Goal: Connect with others: Connect with others

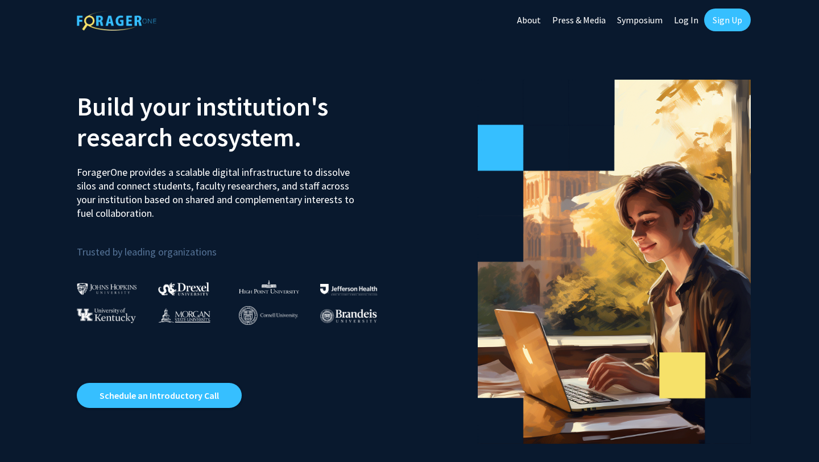
click at [691, 23] on link "Log In" at bounding box center [686, 20] width 36 height 40
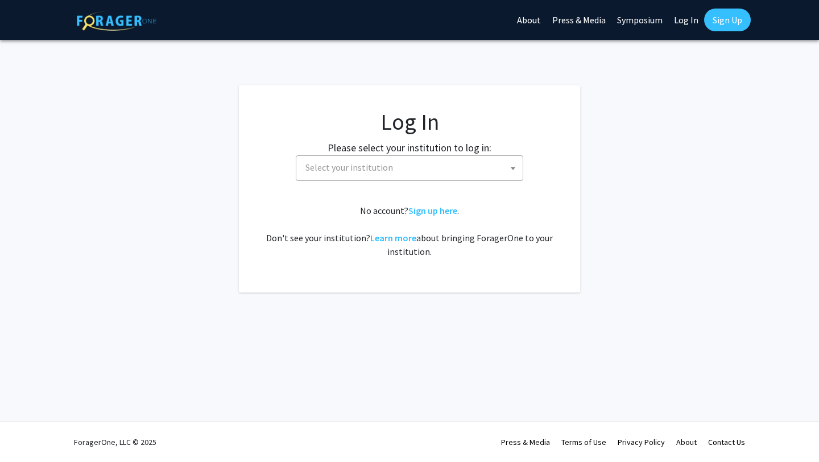
select select
click at [478, 168] on span "Select your institution" at bounding box center [412, 167] width 222 height 23
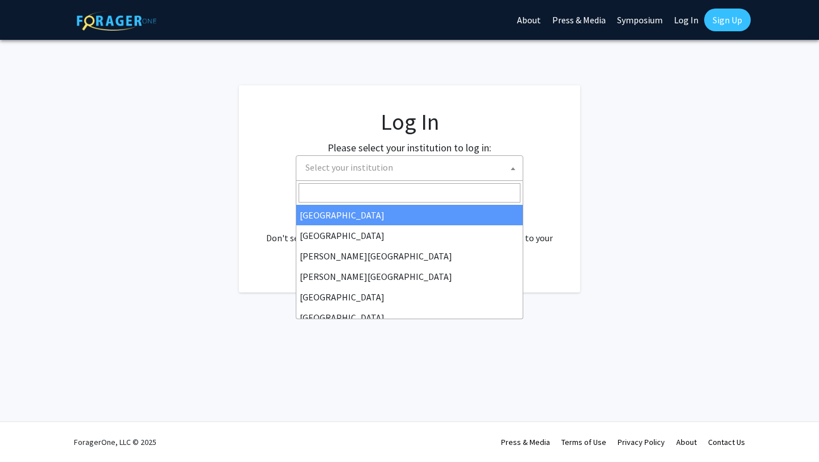
type input "m"
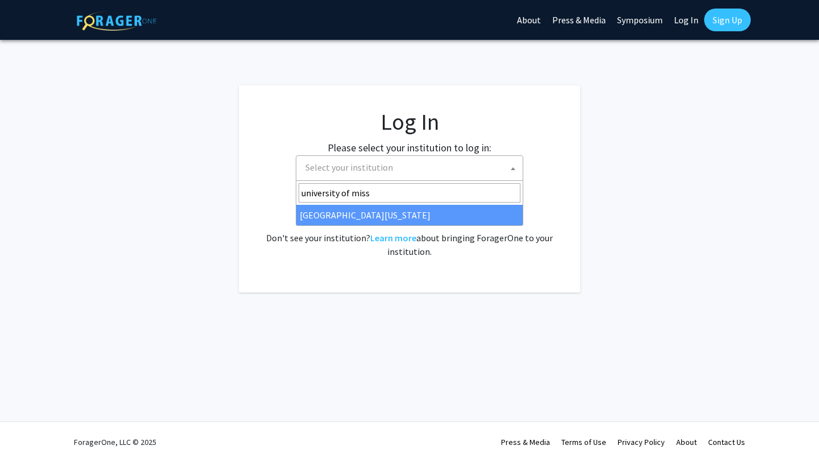
type input "university of miss"
select select "33"
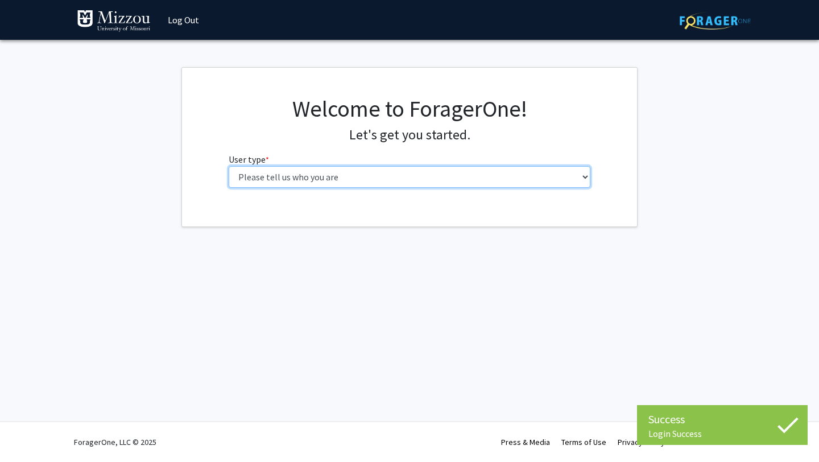
click at [499, 169] on select "Please tell us who you are Undergraduate Student Master's Student Doctoral Cand…" at bounding box center [410, 177] width 362 height 22
select select "1: undergrad"
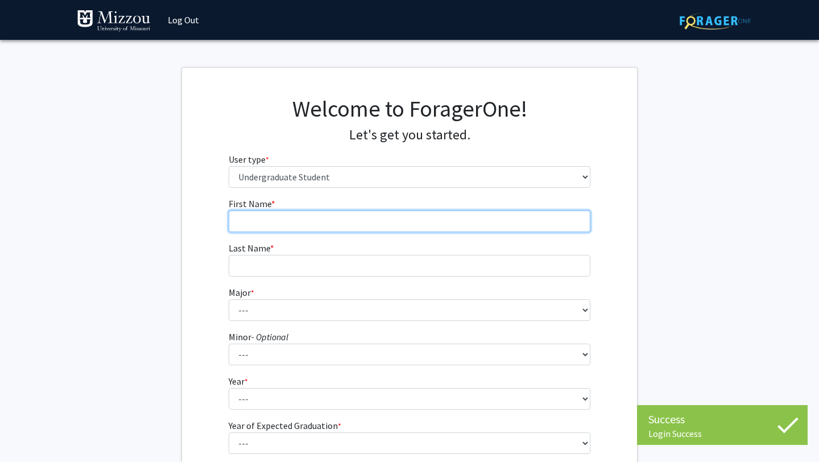
click at [472, 225] on input "First Name * required" at bounding box center [410, 221] width 362 height 22
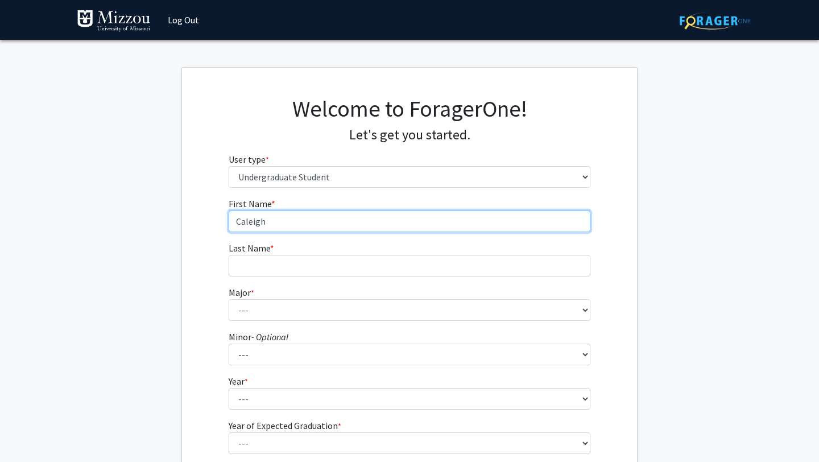
type input "Caleigh"
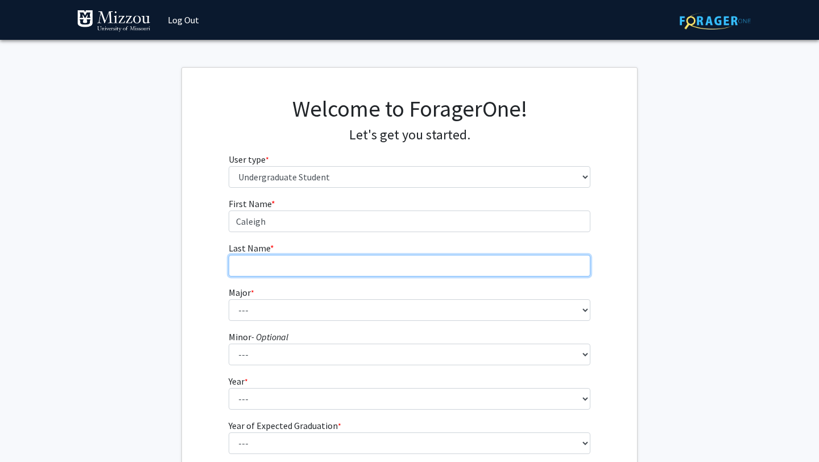
click at [448, 264] on input "Last Name * required" at bounding box center [410, 266] width 362 height 22
type input "Ahlgren"
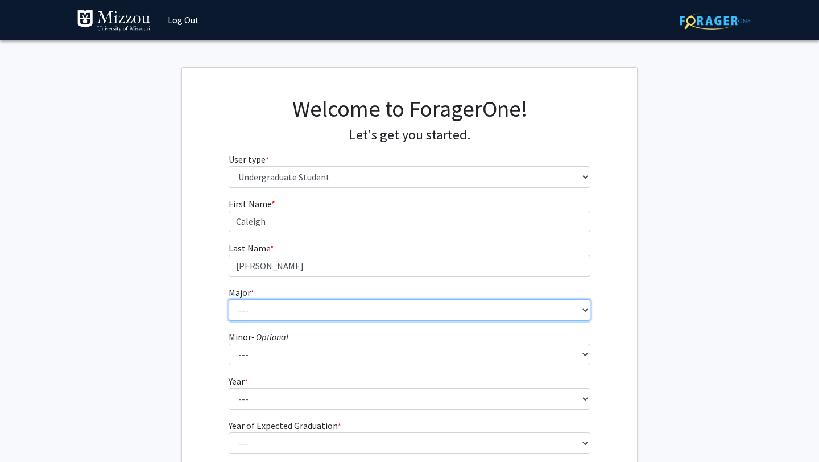
click at [434, 314] on select "--- Agribusiness Management Agricultural Education Agricultural Education: Comm…" at bounding box center [410, 310] width 362 height 22
select select "135: 2628"
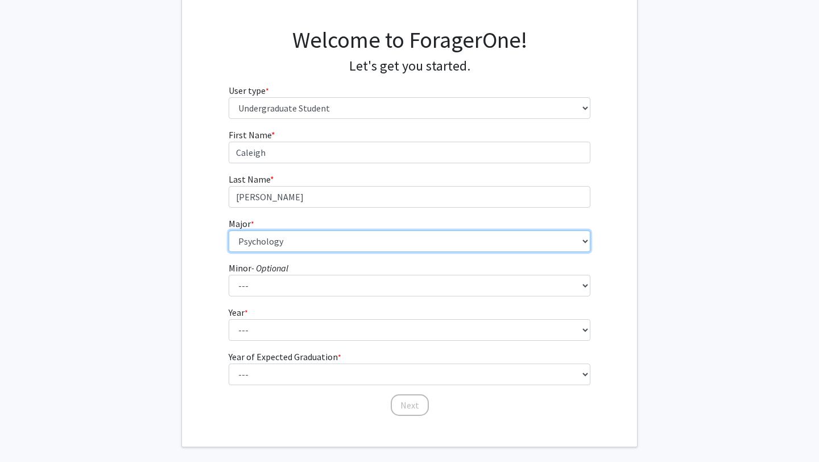
scroll to position [85, 0]
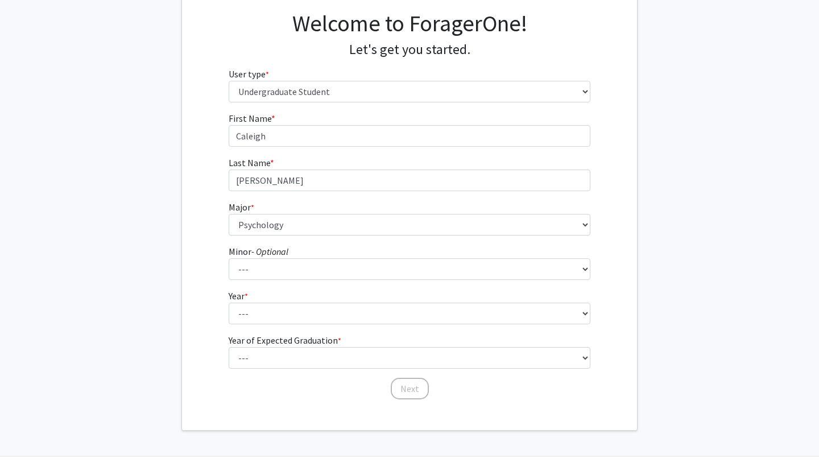
click at [313, 324] on form "First Name * required Caleigh Last Name * required Ahlgren Major * required ---…" at bounding box center [410, 249] width 362 height 277
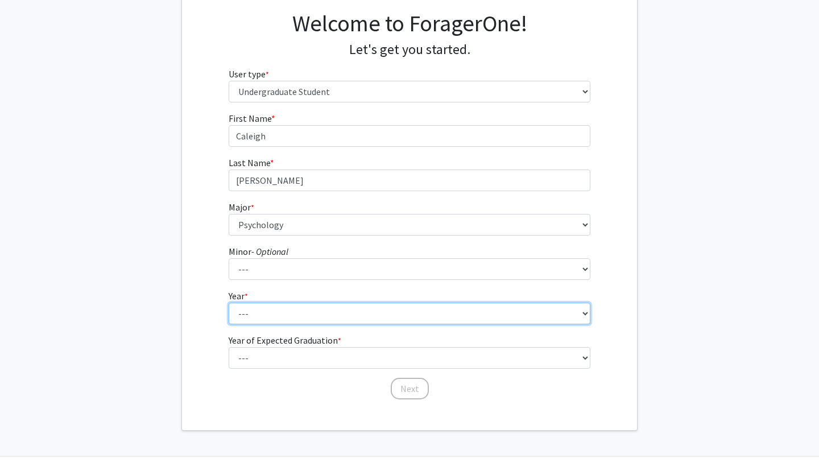
click at [313, 317] on select "--- First-year Sophomore Junior Senior Postbaccalaureate Certificate" at bounding box center [410, 313] width 362 height 22
select select "3: junior"
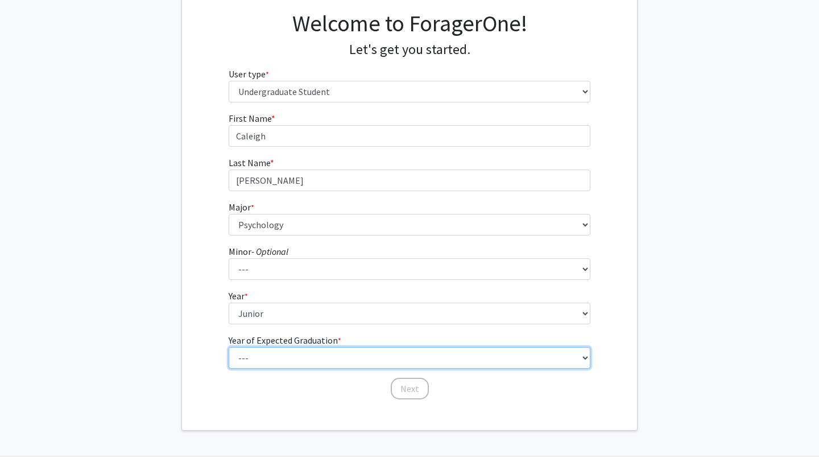
click at [354, 361] on select "--- 2025 2026 2027 2028 2029 2030 2031 2032 2033 2034" at bounding box center [410, 358] width 362 height 22
select select "3: 2027"
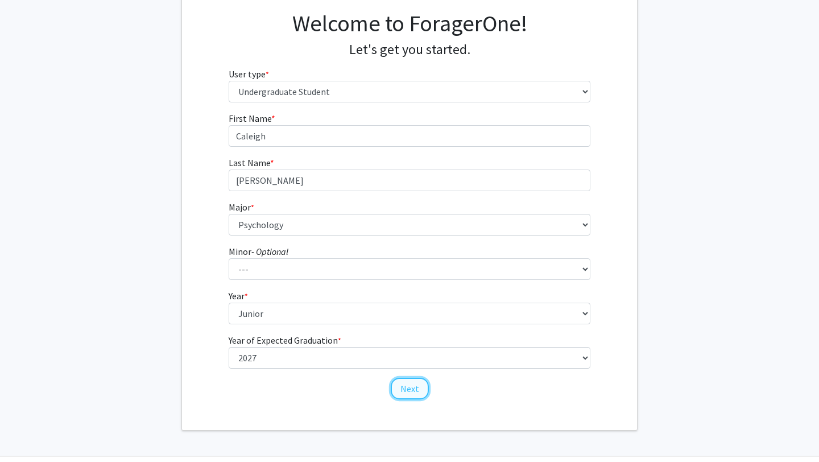
click at [401, 383] on button "Next" at bounding box center [410, 388] width 38 height 22
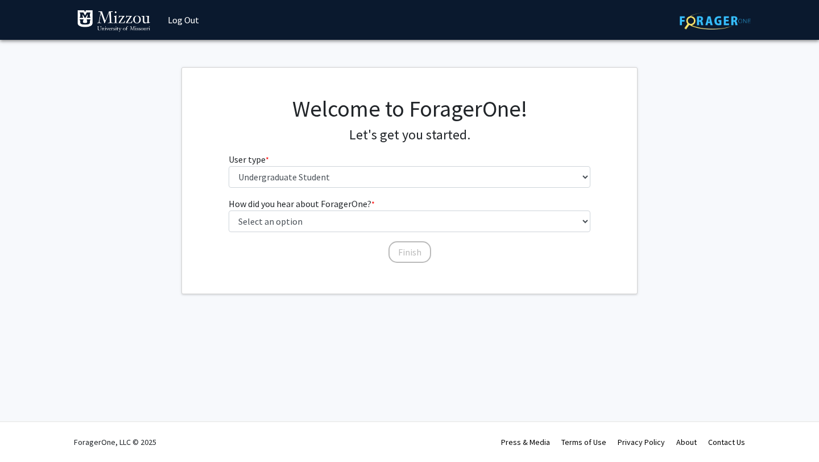
scroll to position [0, 0]
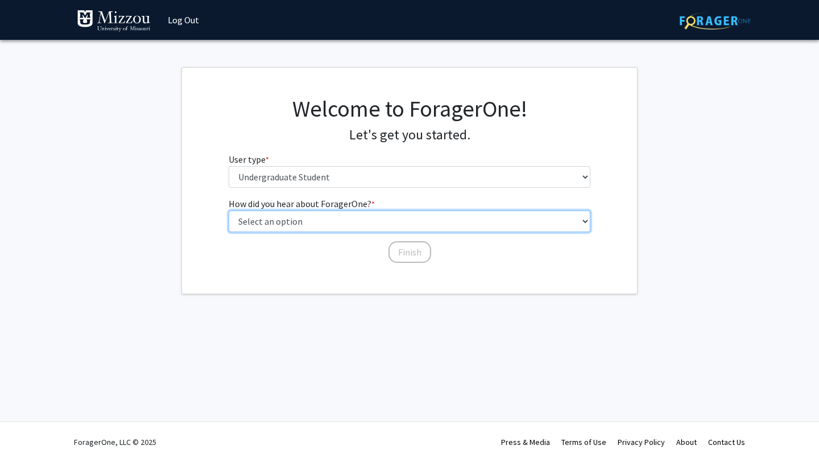
click at [429, 226] on select "Select an option Peer/student recommendation Faculty/staff recommendation Unive…" at bounding box center [410, 221] width 362 height 22
select select "2: faculty_recommendation"
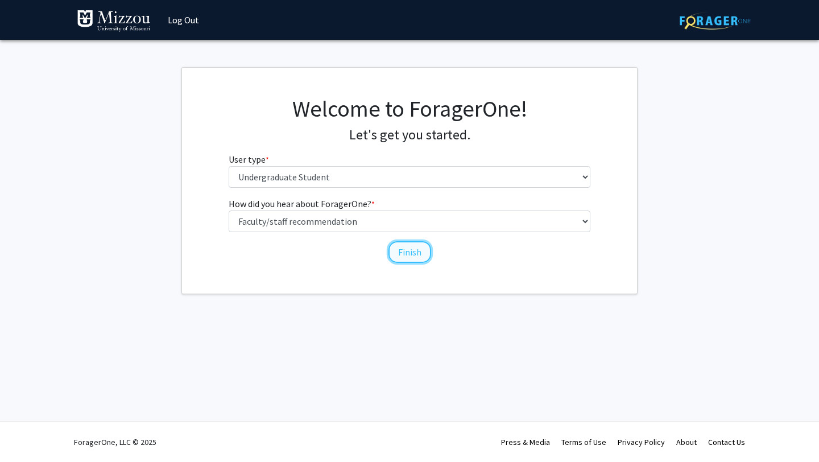
click at [412, 252] on button "Finish" at bounding box center [409, 252] width 43 height 22
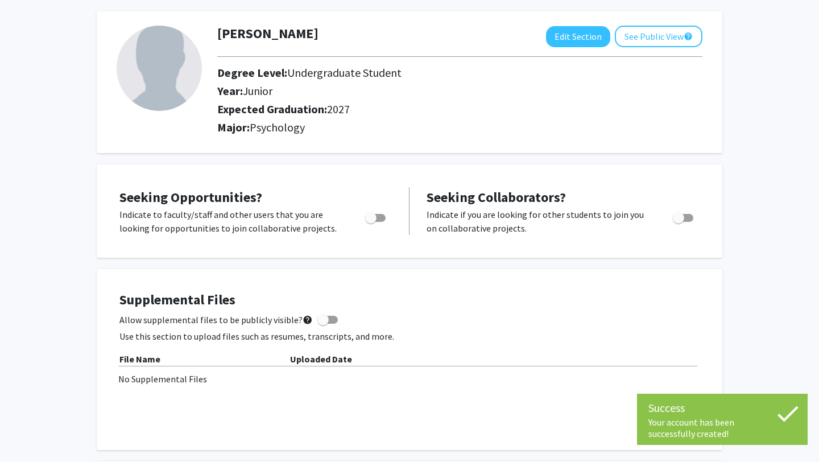
scroll to position [50, 0]
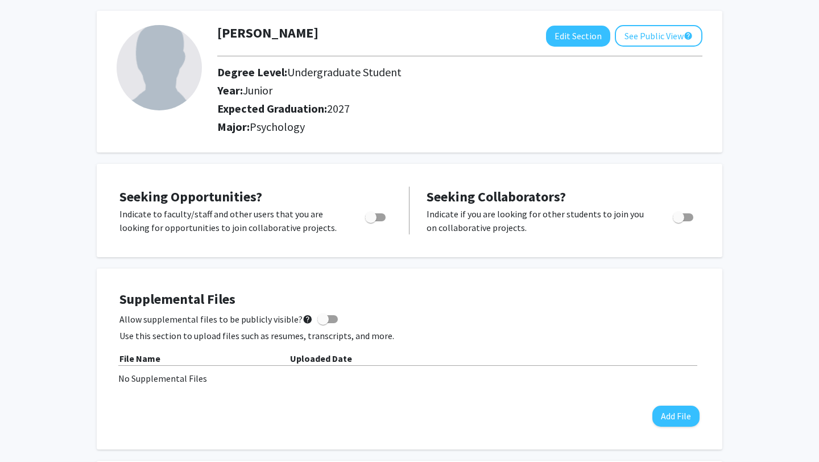
click at [372, 214] on span "Toggle" at bounding box center [370, 216] width 11 height 11
click at [371, 221] on input "Are you actively seeking opportunities?" at bounding box center [370, 221] width 1 height 1
checkbox input "true"
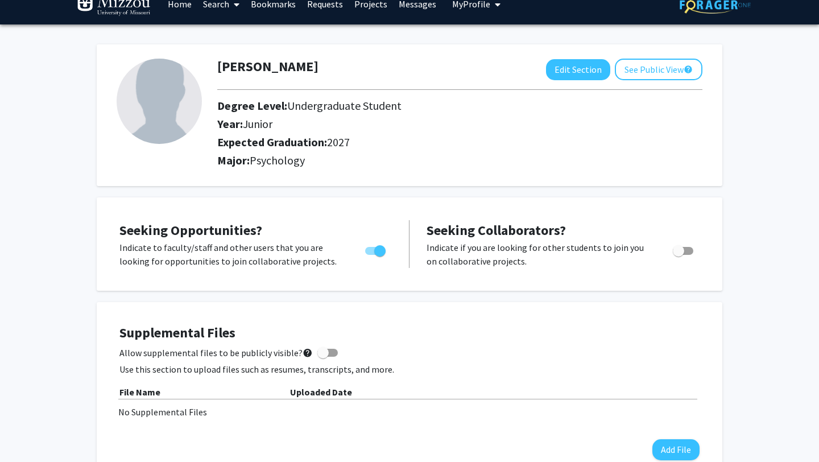
scroll to position [18, 0]
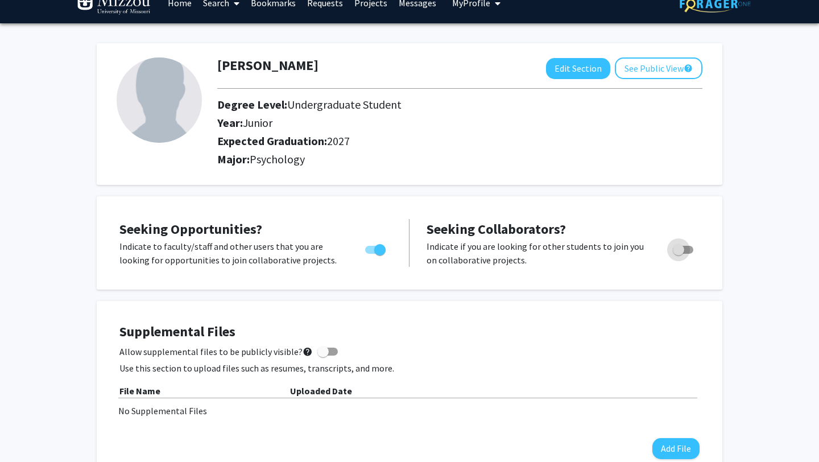
click at [683, 252] on span "Toggle" at bounding box center [678, 249] width 11 height 11
click at [678, 254] on input "Would you like to receive other student requests to work with you?" at bounding box center [678, 254] width 1 height 1
checkbox input "true"
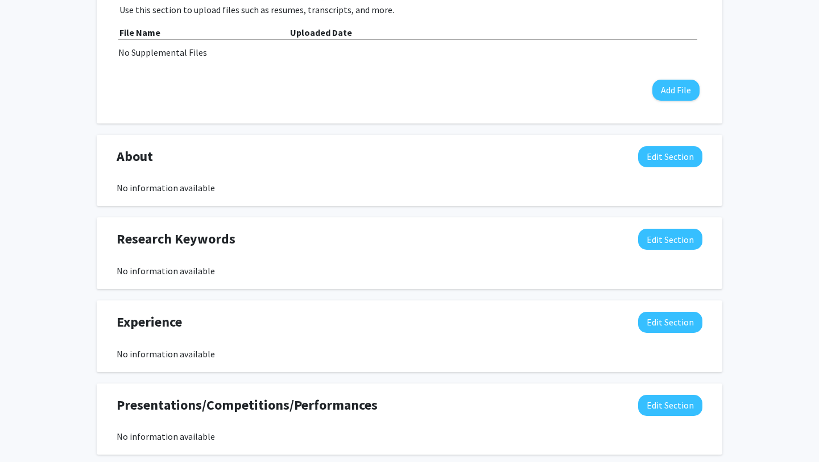
scroll to position [0, 0]
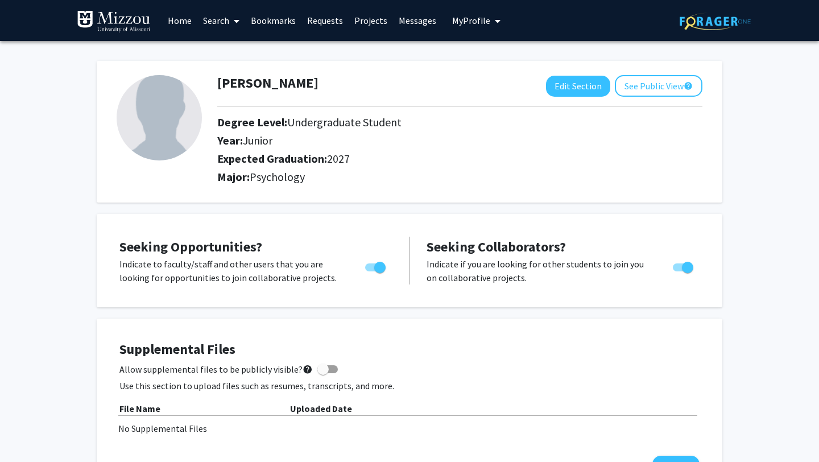
click at [217, 24] on link "Search" at bounding box center [221, 21] width 48 height 40
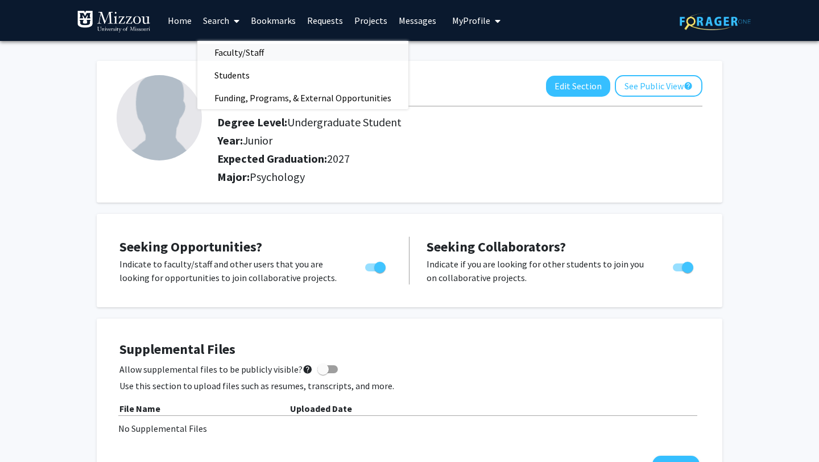
click at [239, 49] on span "Faculty/Staff" at bounding box center [239, 52] width 84 height 23
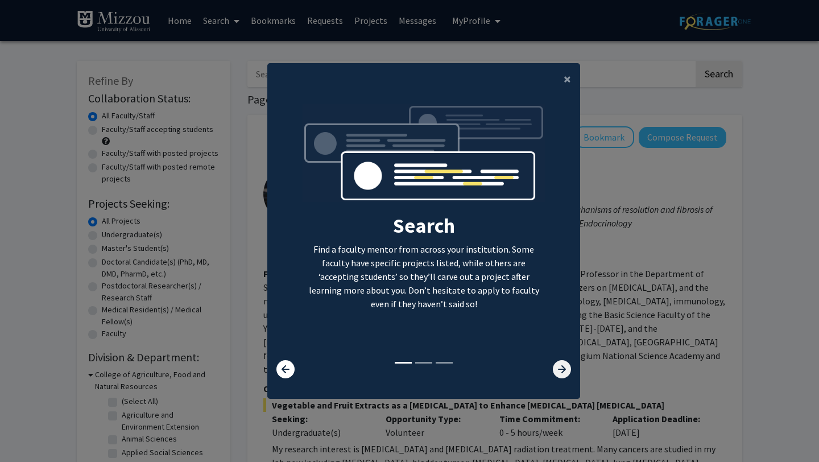
click at [566, 375] on icon at bounding box center [562, 369] width 18 height 18
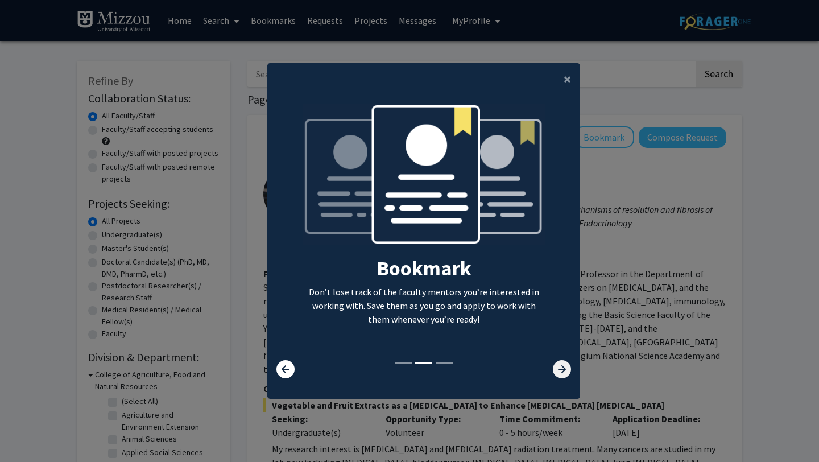
click at [566, 375] on icon at bounding box center [562, 369] width 18 height 18
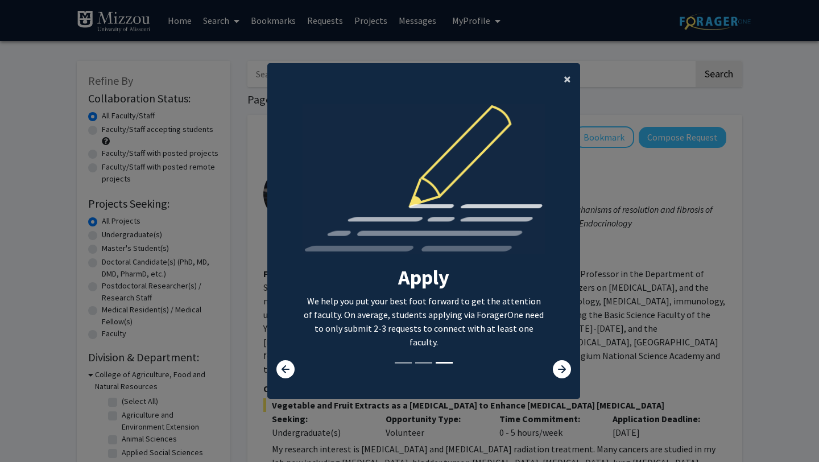
click at [565, 76] on span "×" at bounding box center [566, 79] width 7 height 18
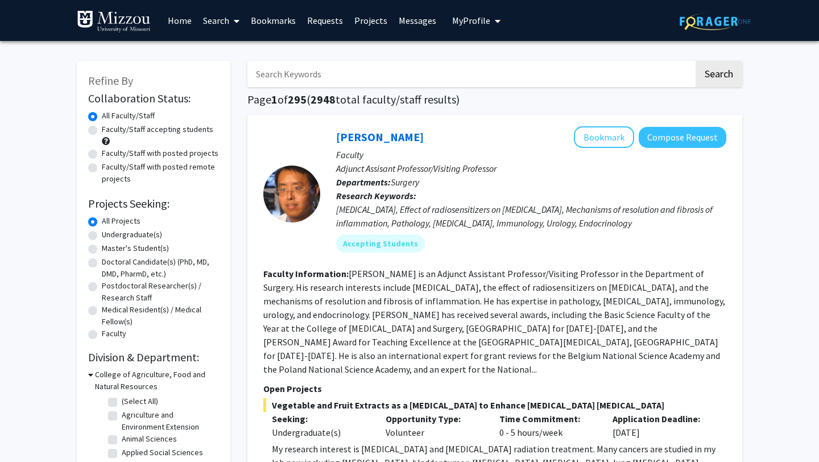
click at [455, 82] on input "Search Keywords" at bounding box center [470, 74] width 446 height 26
type input "Dr. Ellis-Kalton"
click at [695, 61] on button "Search" at bounding box center [718, 74] width 47 height 26
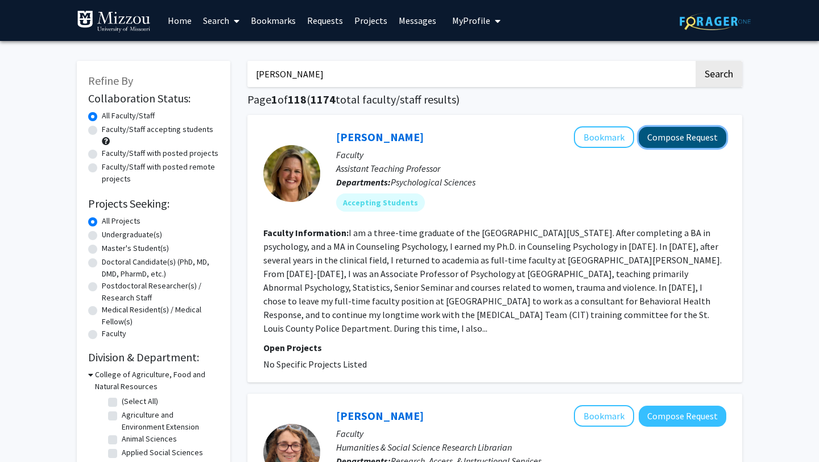
click at [687, 131] on button "Compose Request" at bounding box center [682, 137] width 88 height 21
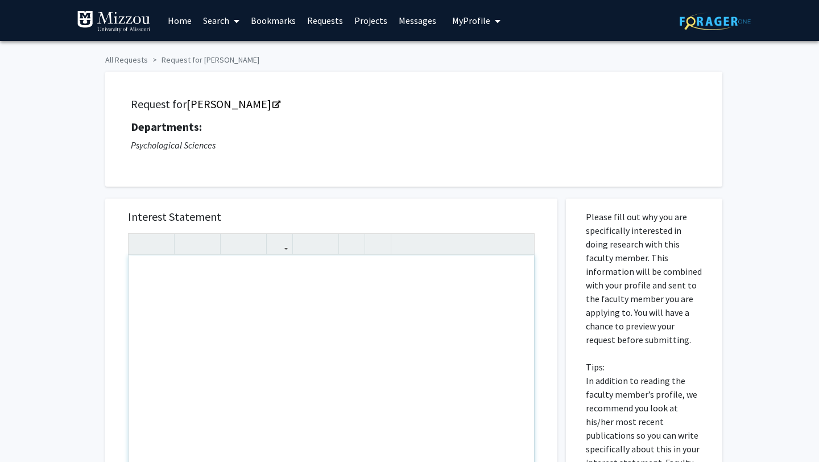
click at [251, 300] on div "Note to users with screen readers: Please press Alt+0 or Option+0 to deactivate…" at bounding box center [330, 385] width 405 height 260
type textarea "Requesting to "work" with you!"
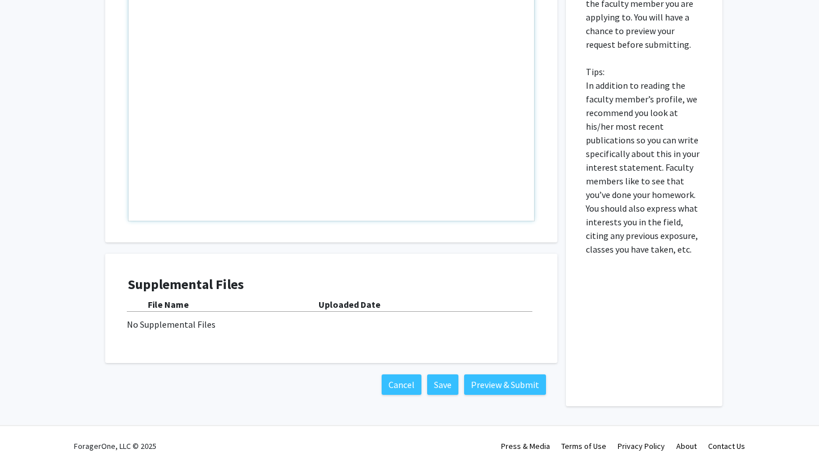
scroll to position [299, 0]
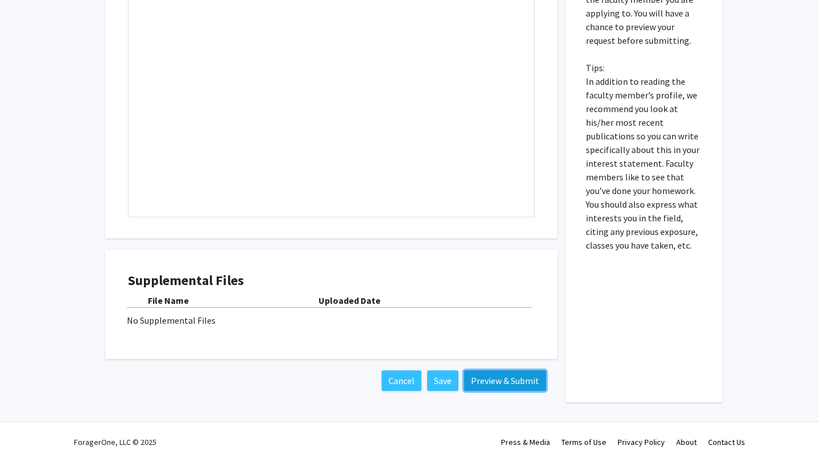
click at [492, 383] on button "Preview & Submit" at bounding box center [505, 380] width 82 height 20
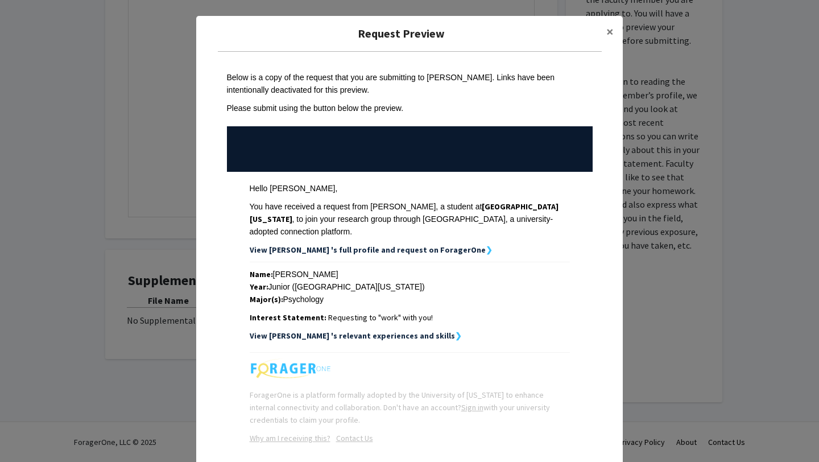
scroll to position [43, 0]
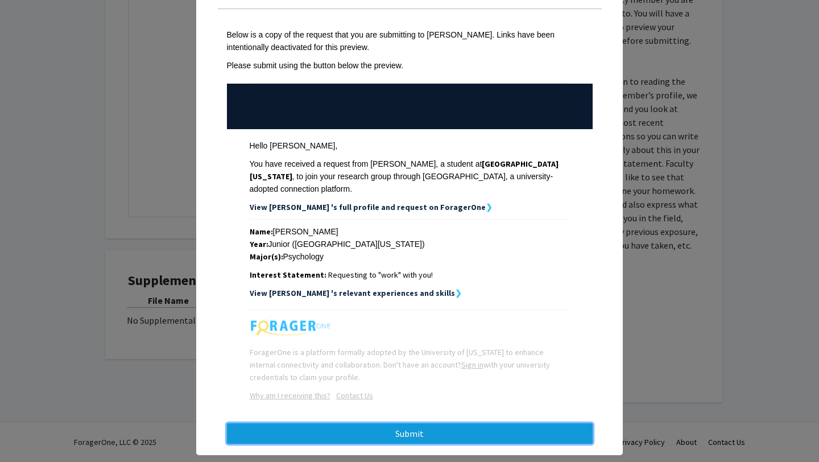
click at [438, 428] on button "Submit" at bounding box center [410, 433] width 366 height 20
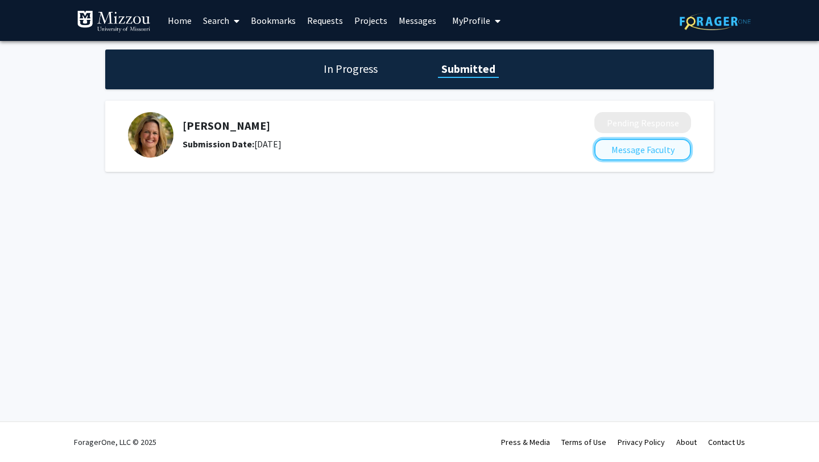
click at [618, 148] on button "Message Faculty" at bounding box center [642, 150] width 97 height 22
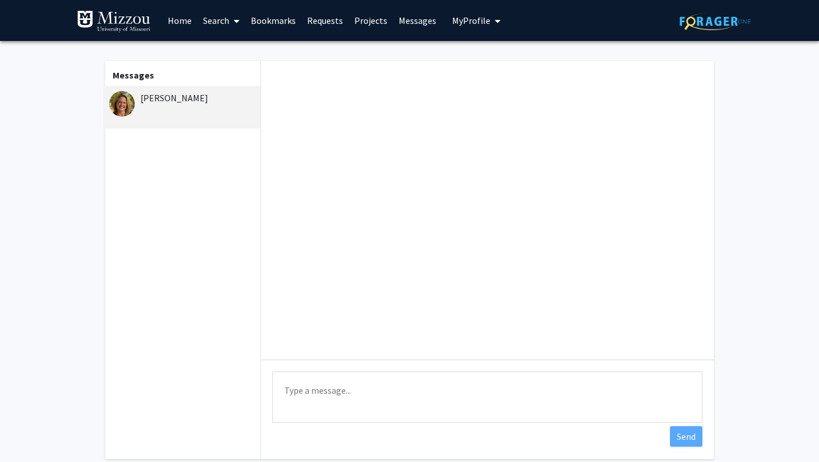
click at [361, 409] on textarea "Type a message" at bounding box center [487, 396] width 430 height 51
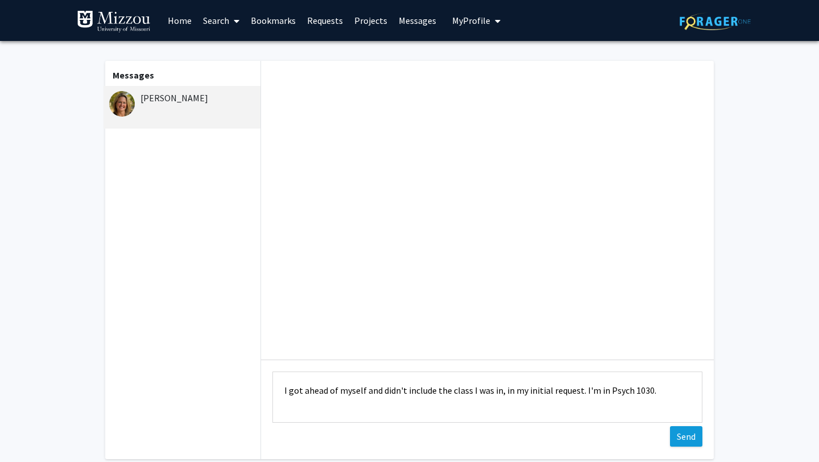
type textarea "I got ahead of myself and didn't include the class I was in, in my initial requ…"
click at [686, 441] on button "Send" at bounding box center [686, 436] width 32 height 20
